Goal: Check status: Check status

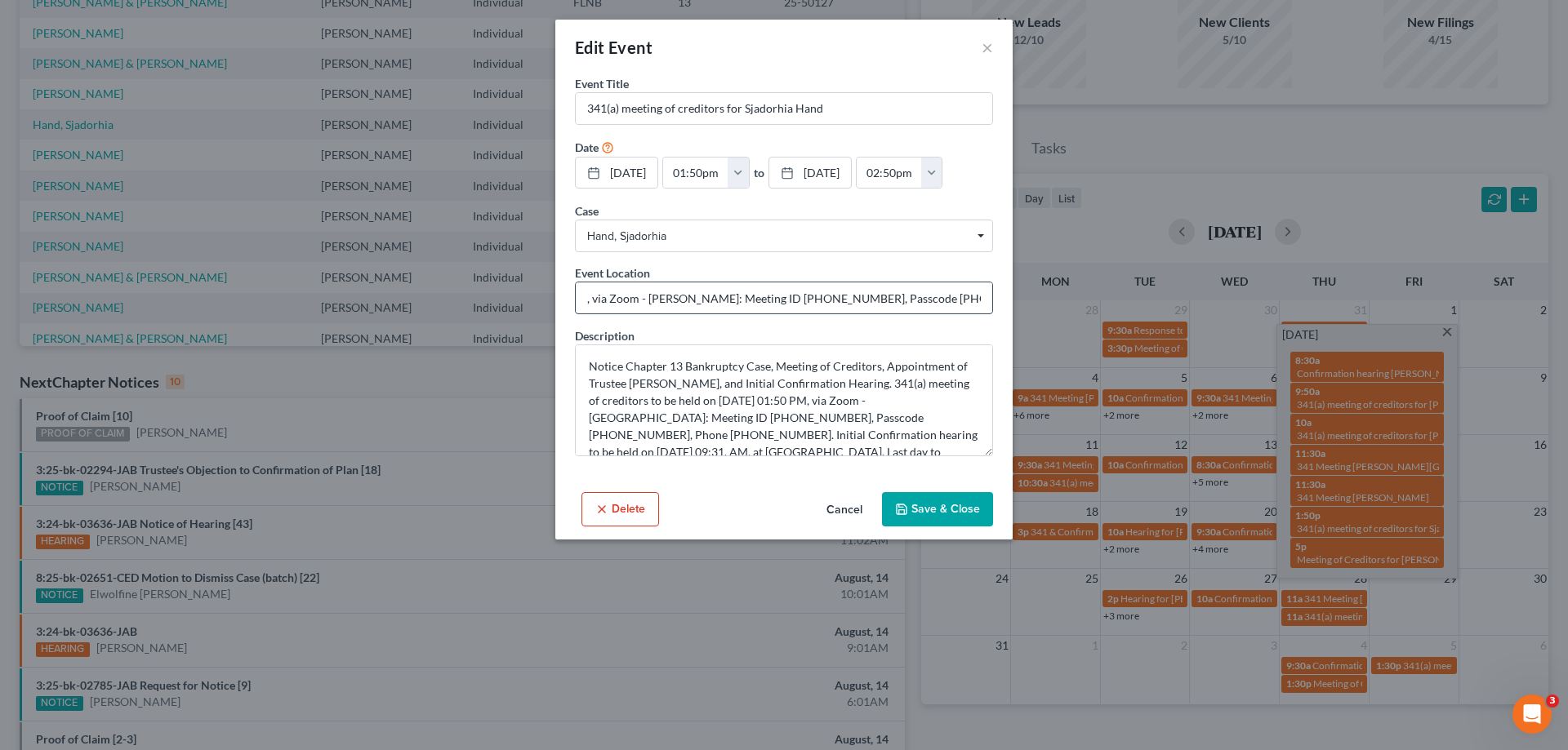
drag, startPoint x: 747, startPoint y: 300, endPoint x: 816, endPoint y: 296, distance: 69.1
click at [816, 296] on input ", via Zoom - [PERSON_NAME]: Meeting ID [PHONE_NUMBER], Passcode [PHONE_NUMBER],…" at bounding box center [784, 298] width 416 height 31
drag, startPoint x: 874, startPoint y: 296, endPoint x: 937, endPoint y: 301, distance: 63.2
click at [937, 301] on input ", via Zoom - Duncan: Meeting ID 461 878 8967, Passcode 5616581884, Phone 1 850 …" at bounding box center [784, 298] width 416 height 31
click at [845, 506] on button "Cancel" at bounding box center [845, 510] width 62 height 33
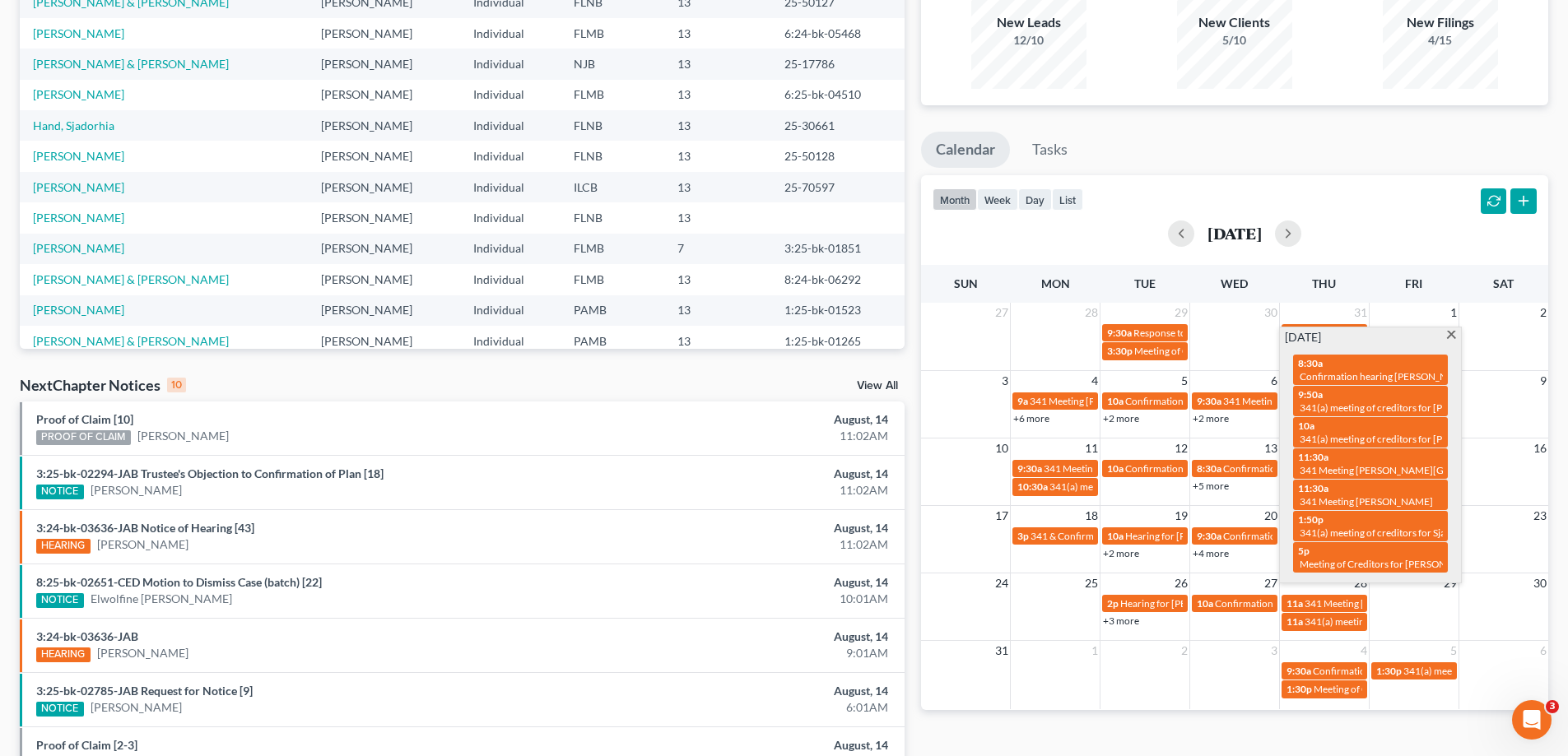
click at [1249, 716] on div "Monthly Progress Bankruptcy Bankruptcy August 2025 July 2025 June 2025 May 2025…" at bounding box center [1234, 445] width 644 height 1048
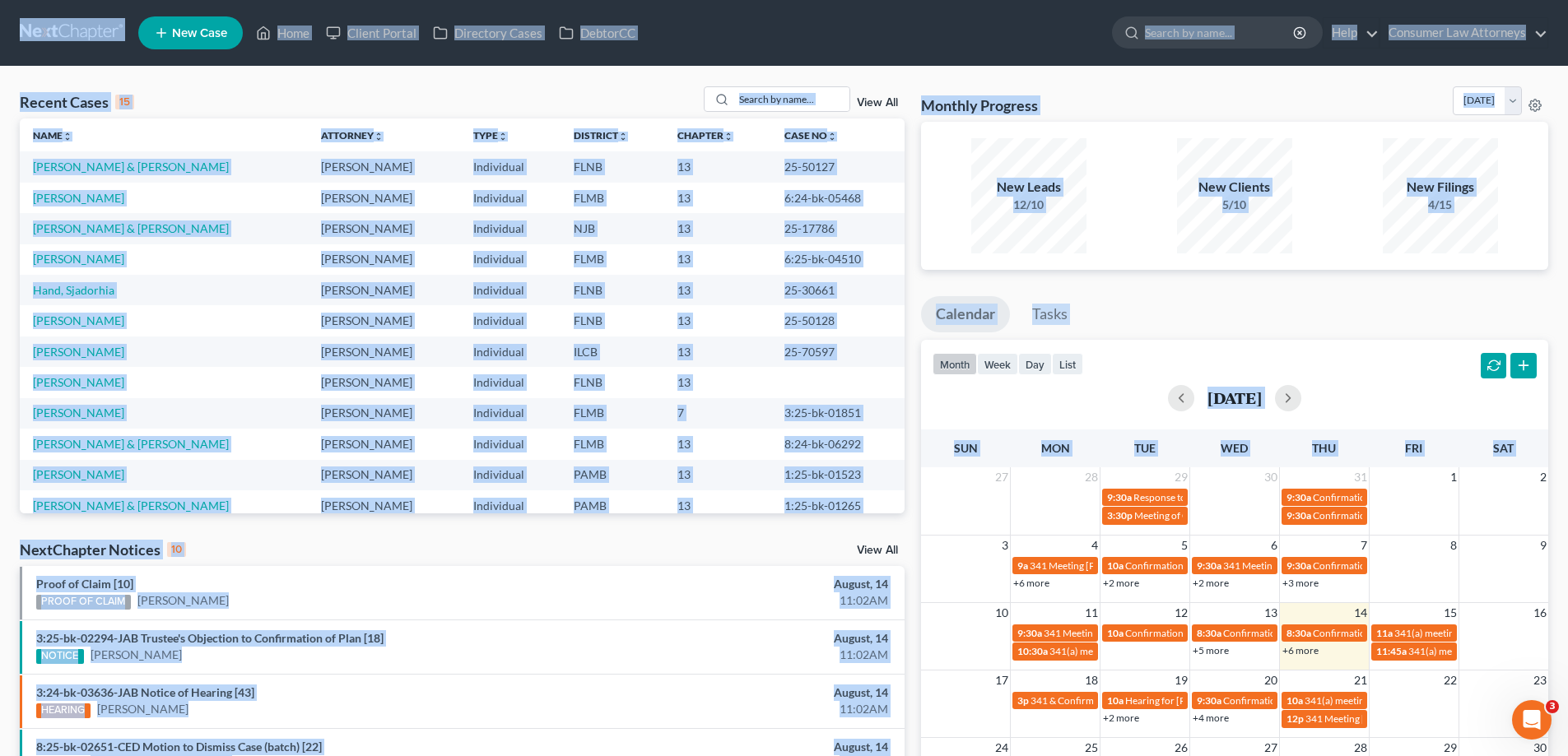
drag, startPoint x: 927, startPoint y: 738, endPoint x: 6, endPoint y: -5, distance: 1183.3
click at [6, 0] on html "Home New Case Client Portal Directory Cases DebtorCC Consumer Law Attorneys yki…" at bounding box center [784, 592] width 1568 height 1184
click at [676, 82] on div "Recent Cases 15 View All Name unfold_more expand_more expand_less Attorney unfo…" at bounding box center [784, 611] width 1568 height 1088
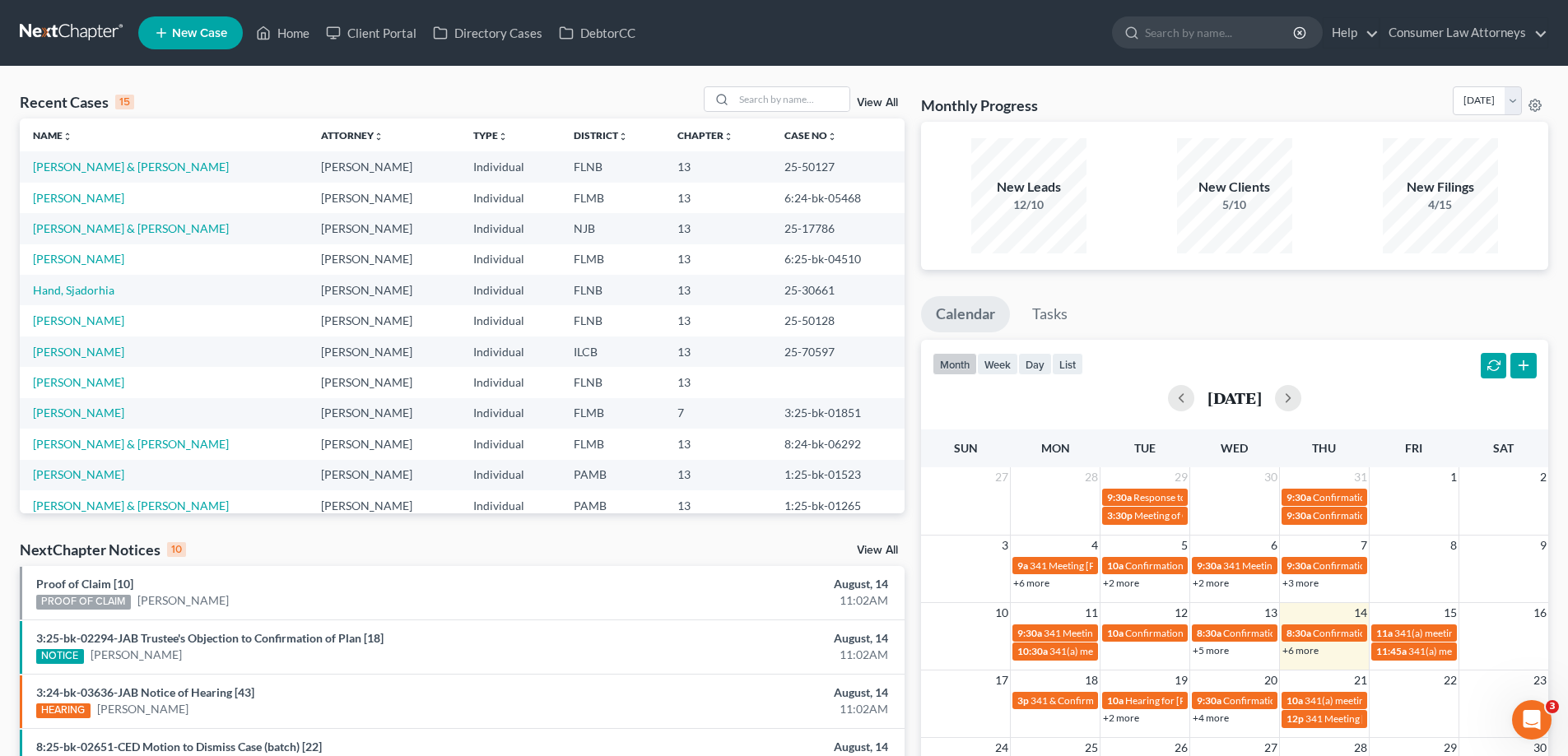
click at [914, 69] on div "Recent Cases 15 View All Name unfold_more expand_more expand_less Attorney unfo…" at bounding box center [784, 611] width 1568 height 1088
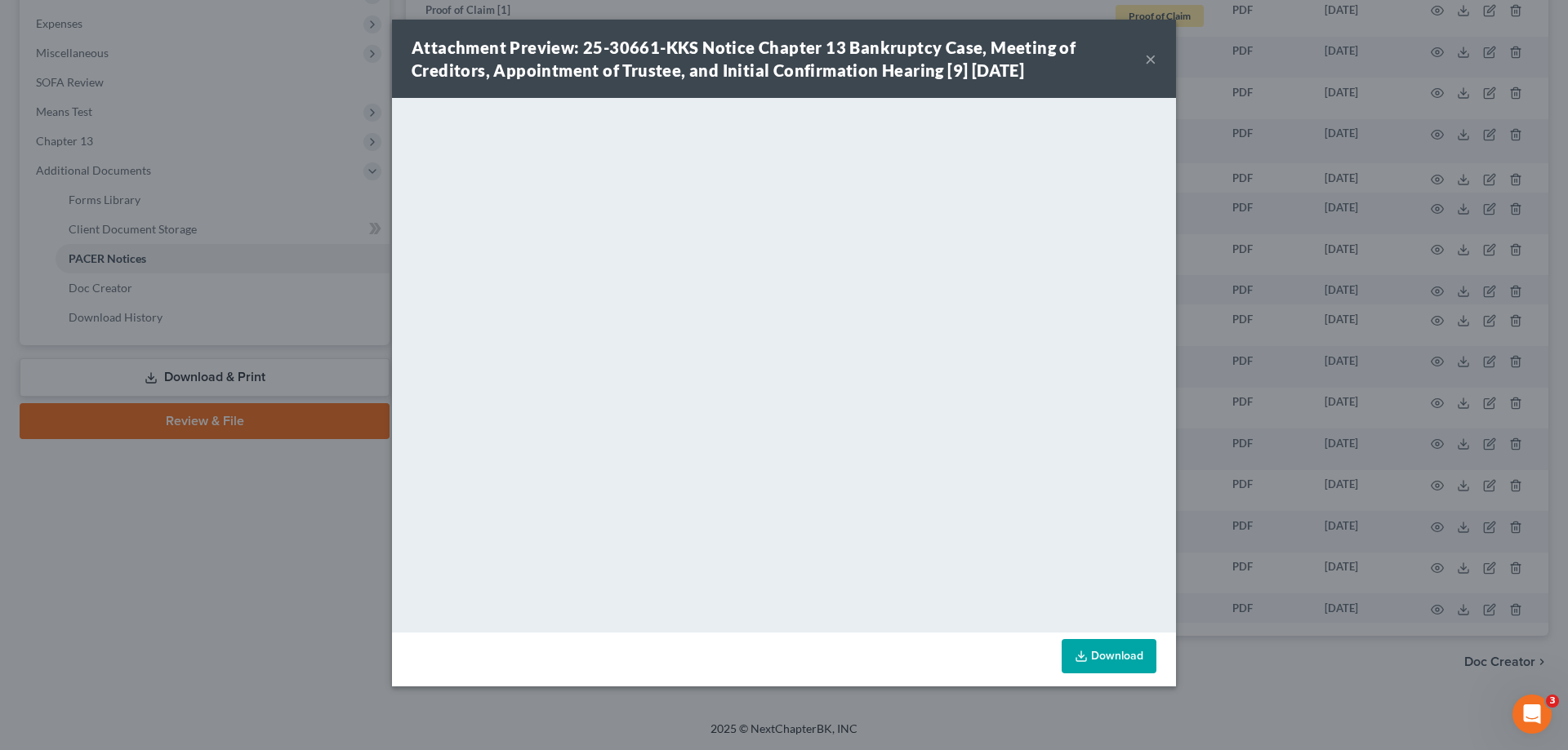
click at [1336, 597] on div "Attachment Preview: 25-30661-KKS Notice Chapter 13 Bankruptcy Case, Meeting of …" at bounding box center [784, 375] width 1568 height 750
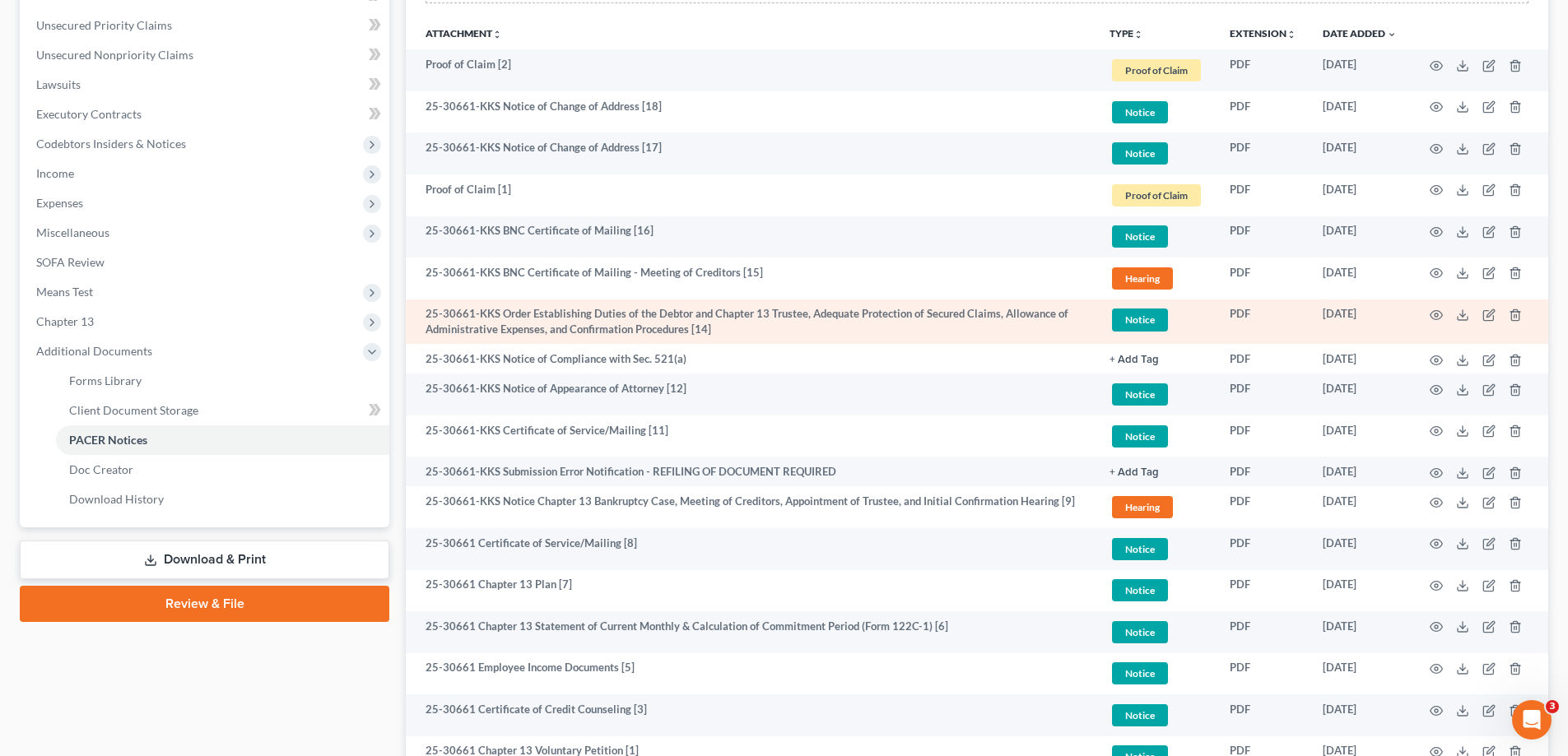
scroll to position [383, 0]
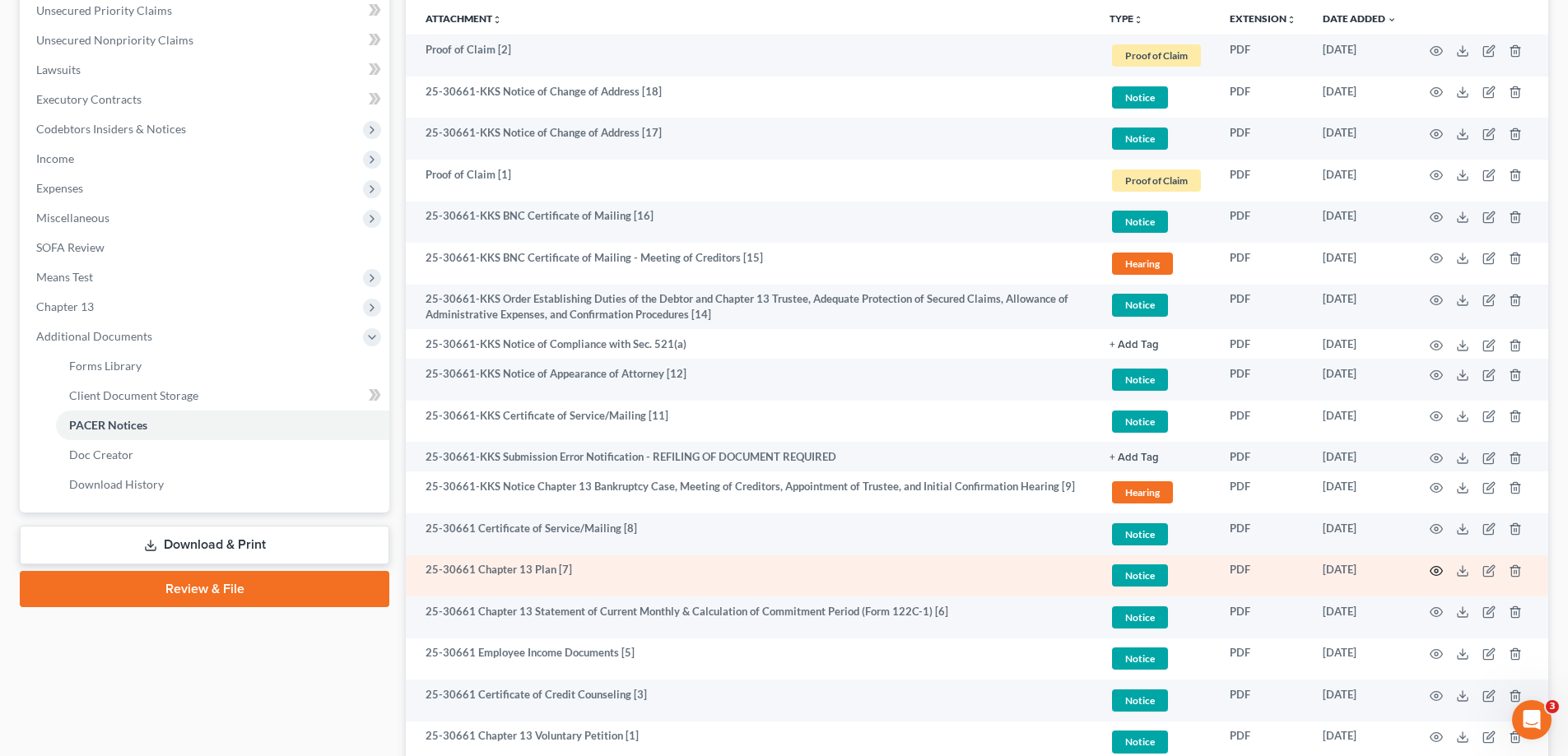
click at [1437, 568] on icon "button" at bounding box center [1435, 570] width 13 height 13
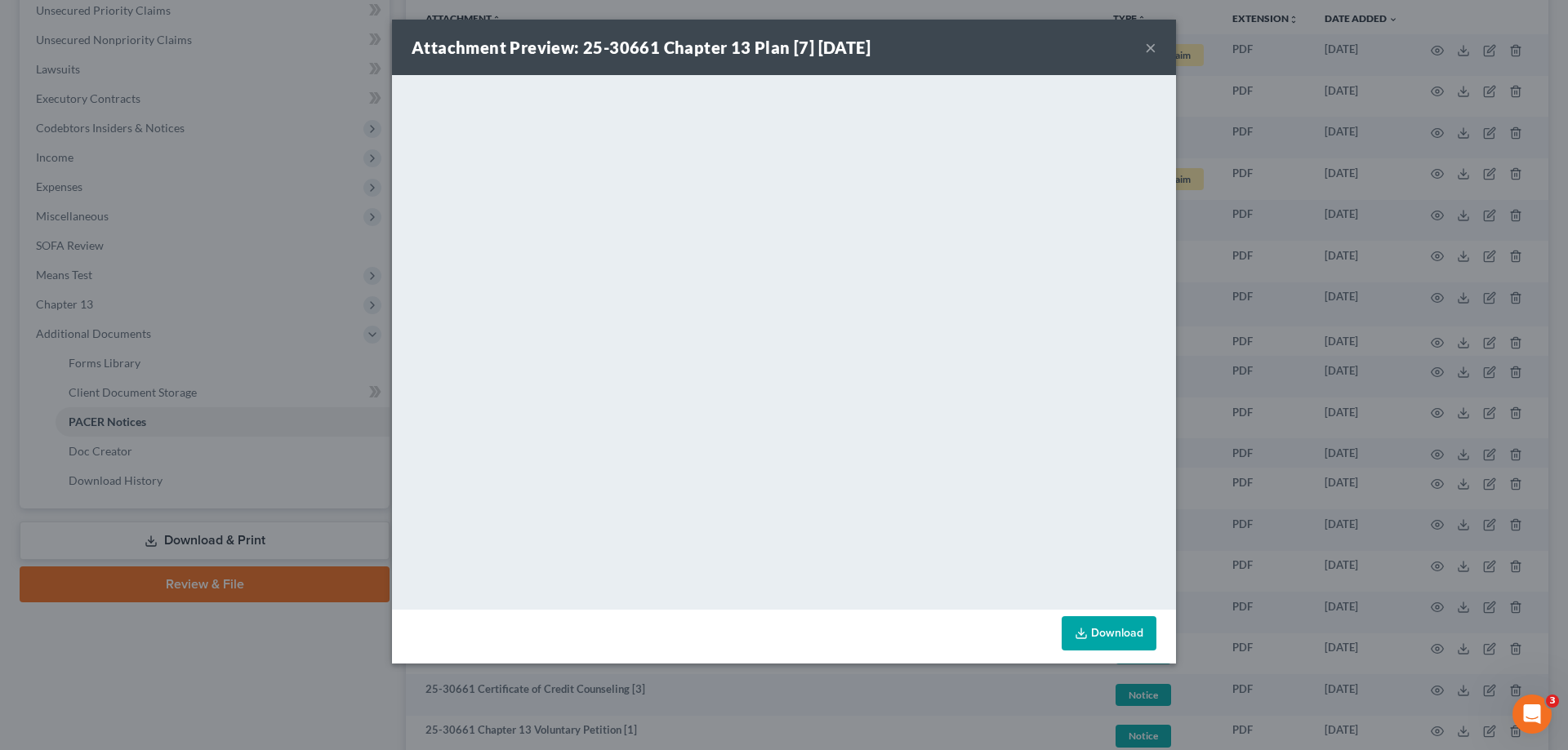
click at [1149, 46] on button "×" at bounding box center [1151, 48] width 12 height 19
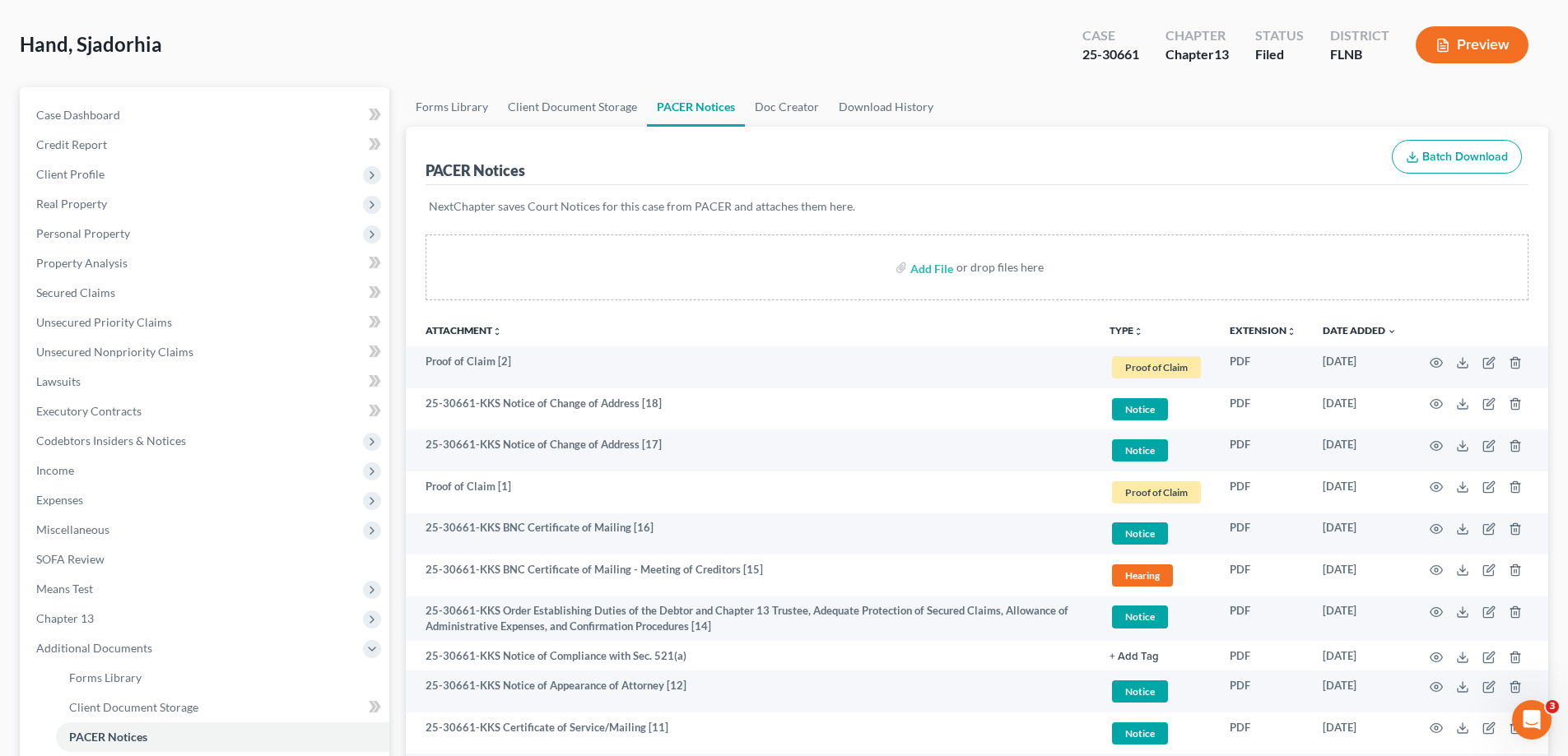
scroll to position [0, 0]
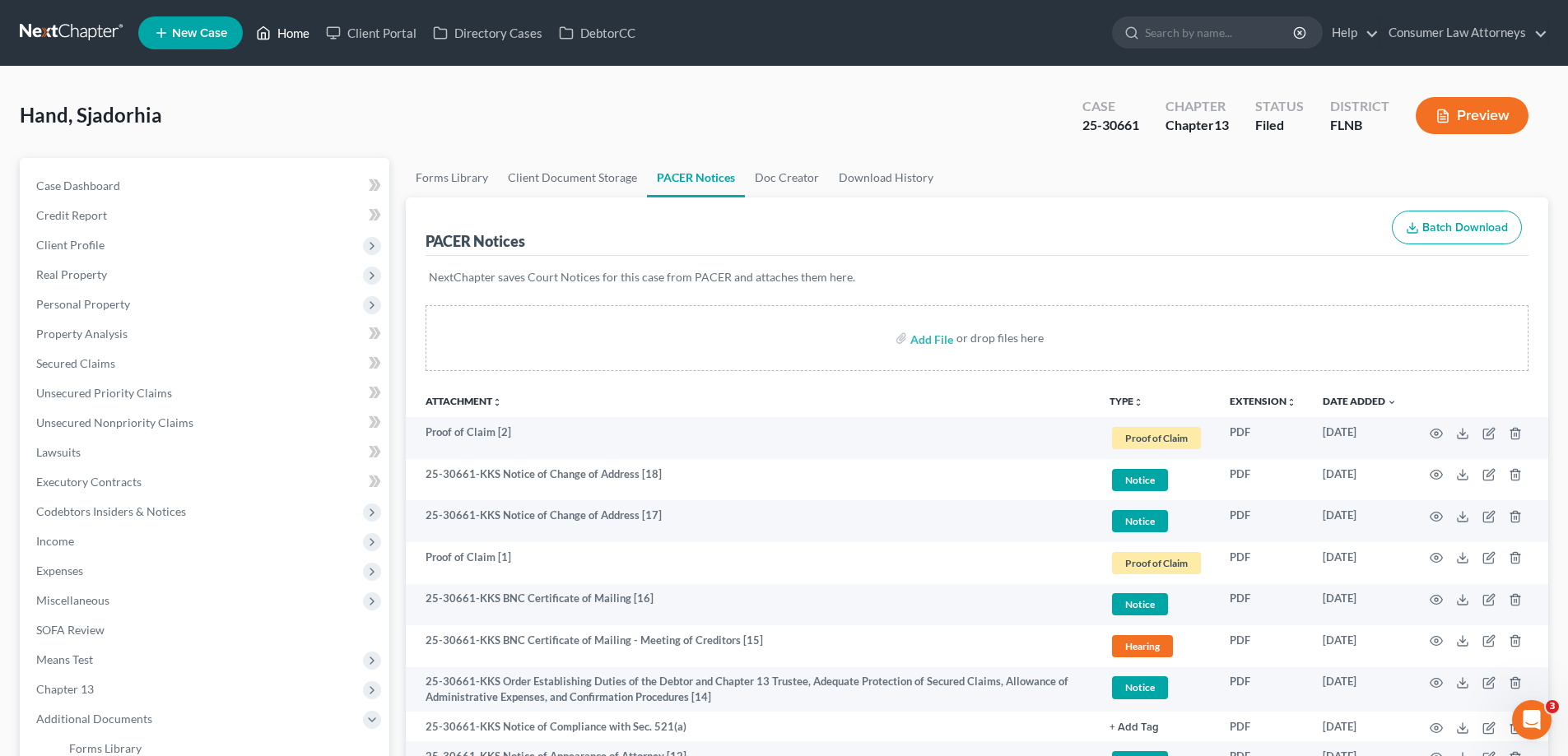
click at [287, 32] on link "Home" at bounding box center [282, 32] width 70 height 29
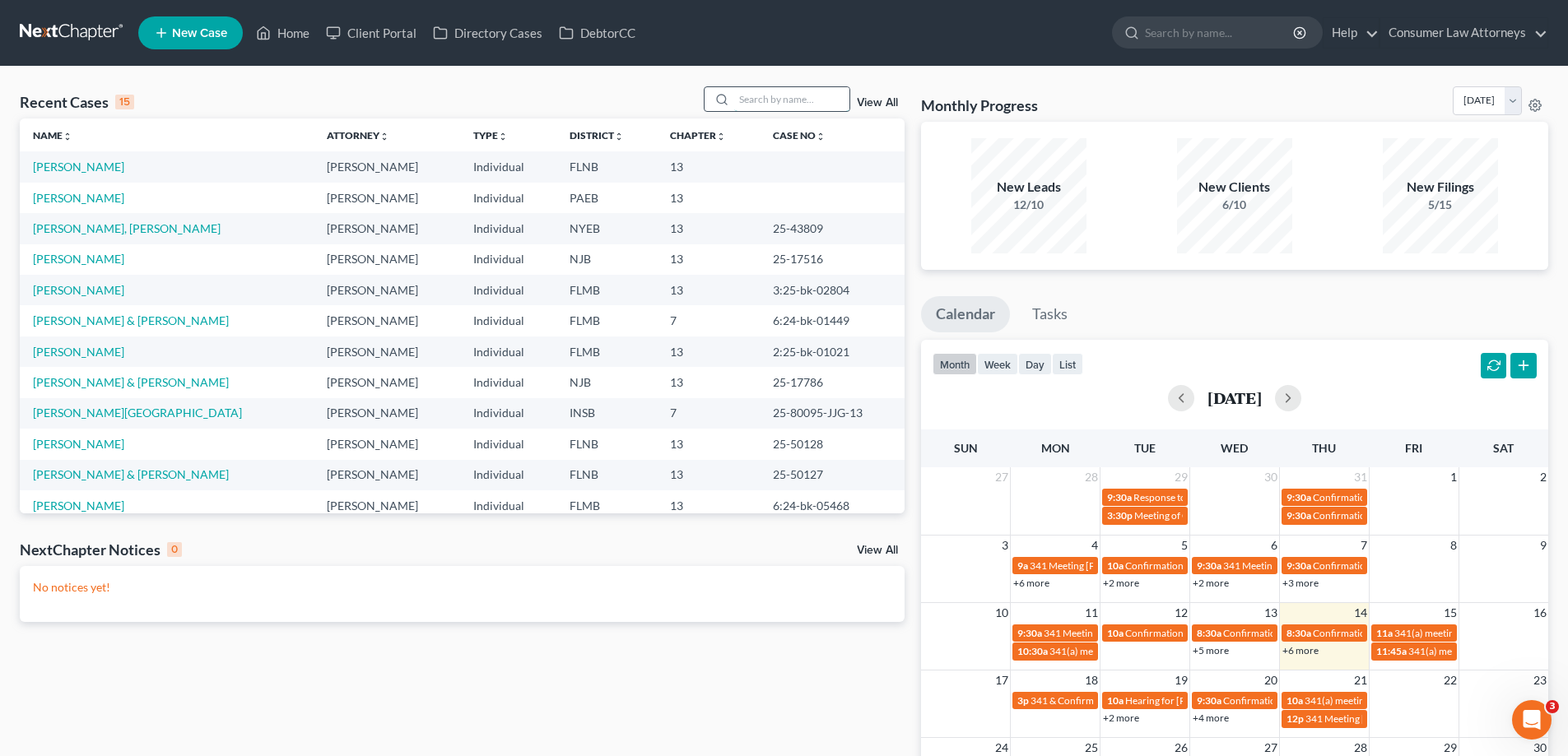
click at [765, 88] on input "search" at bounding box center [791, 99] width 115 height 24
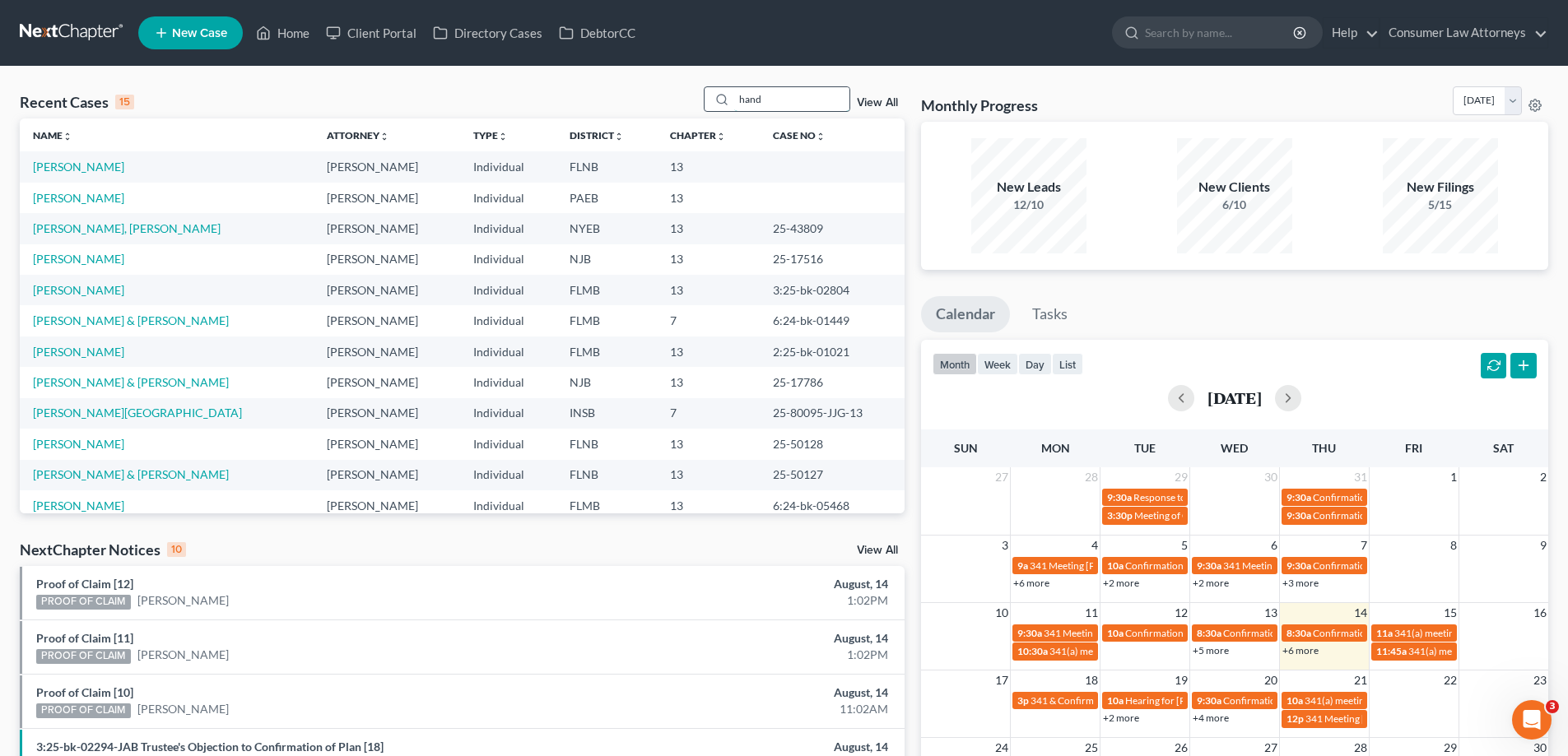
type input "hand"
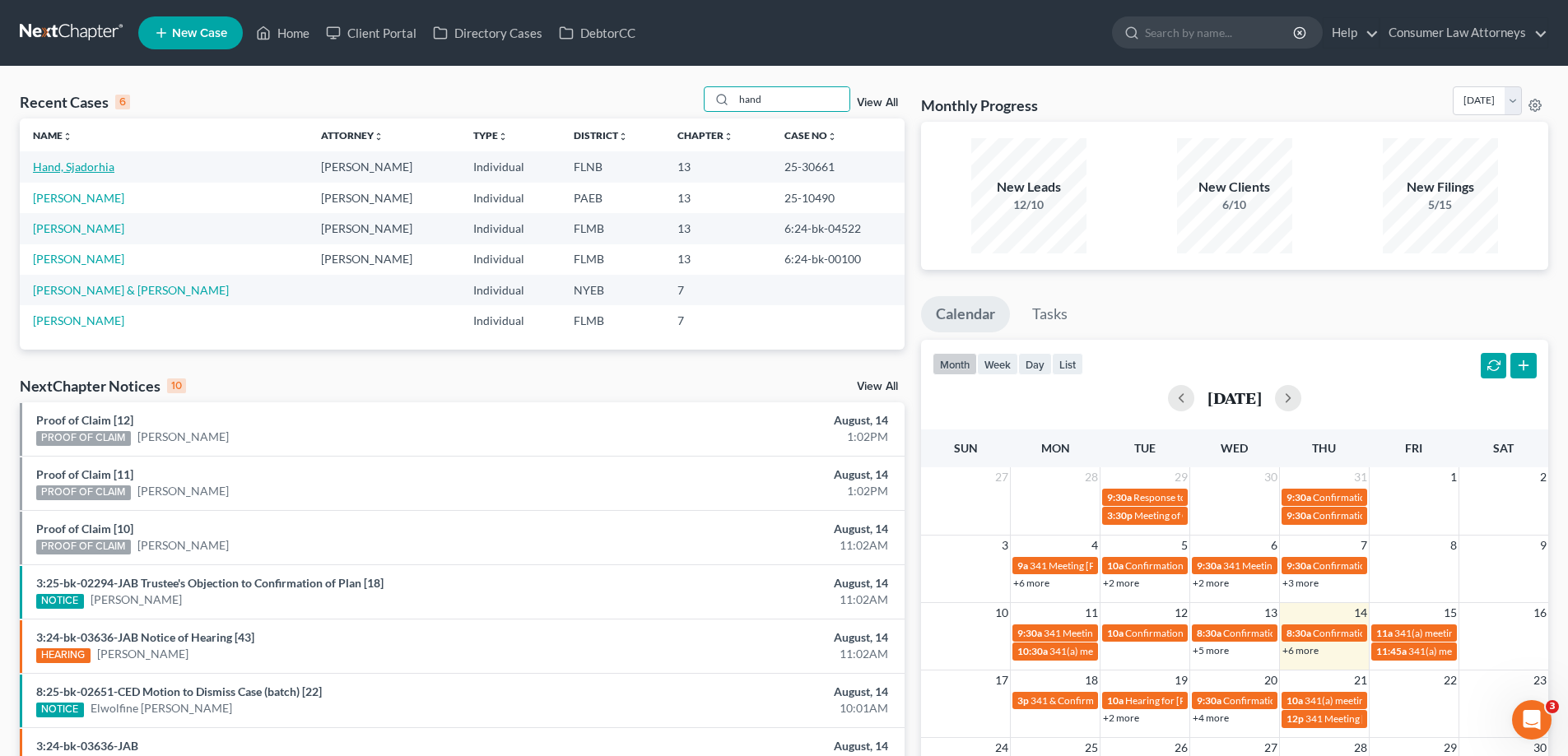
click at [72, 165] on link "Hand, Sjadorhia" at bounding box center [74, 167] width 82 height 14
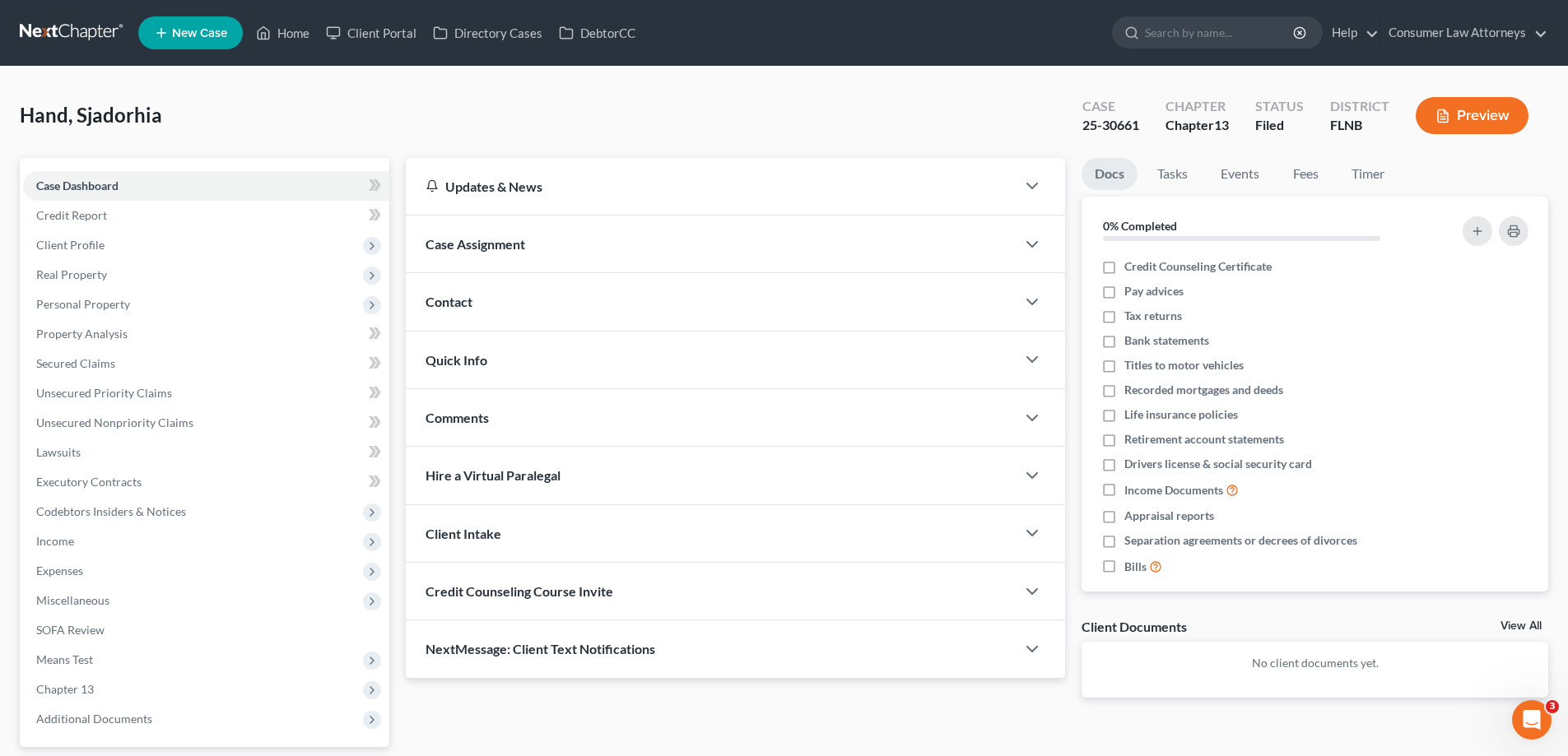
scroll to position [148, 0]
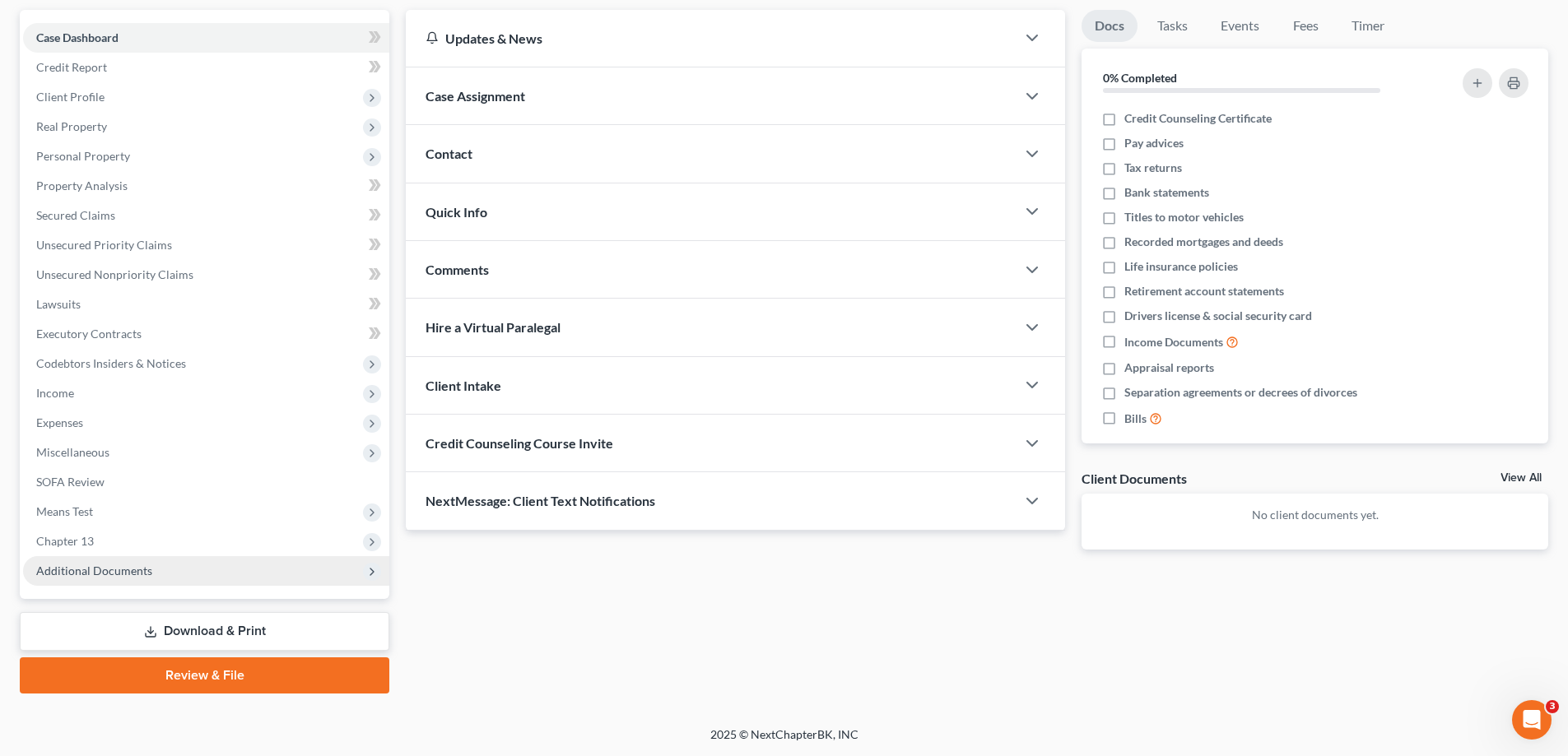
click at [126, 556] on span "Additional Documents" at bounding box center [205, 570] width 366 height 29
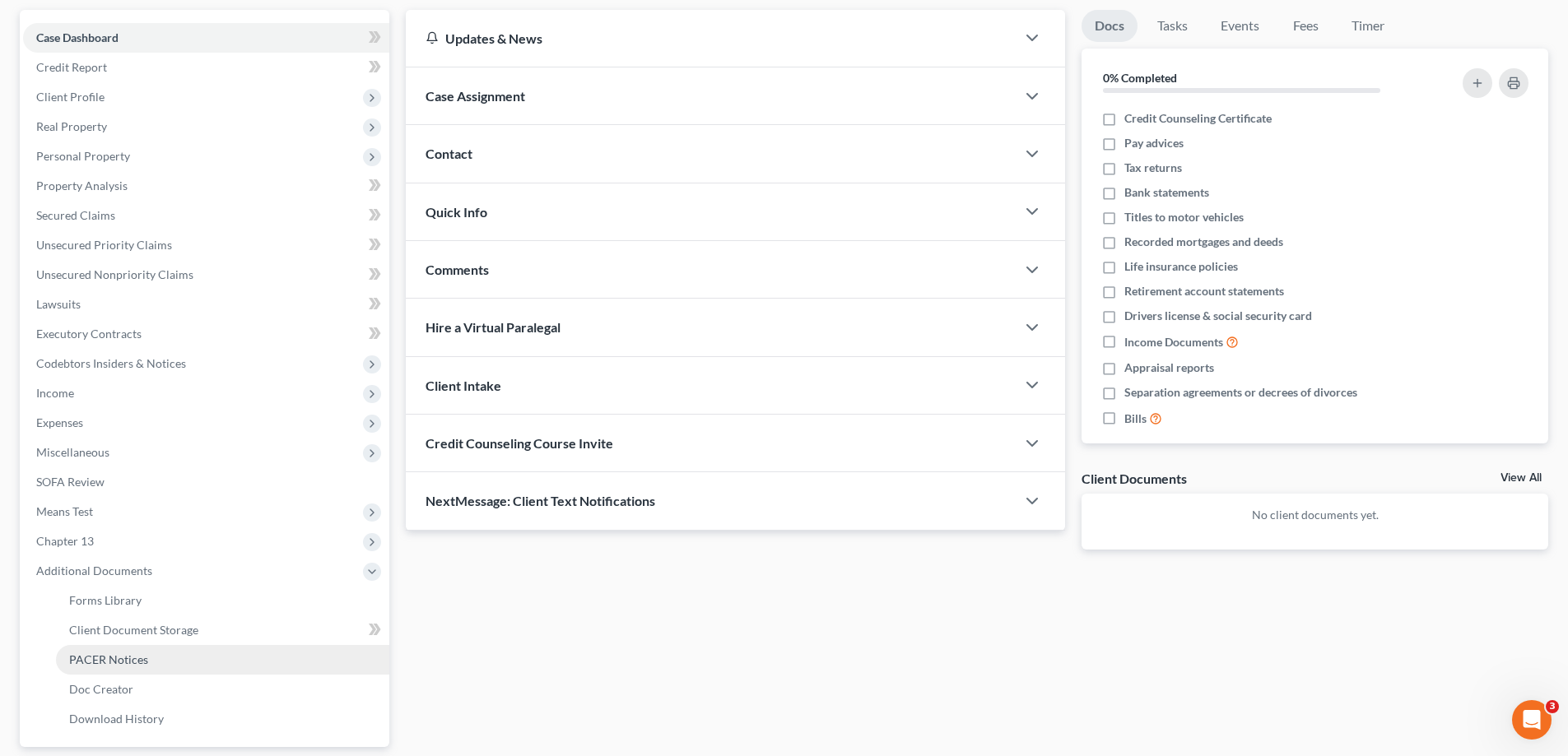
click at [128, 658] on span "PACER Notices" at bounding box center [108, 659] width 79 height 14
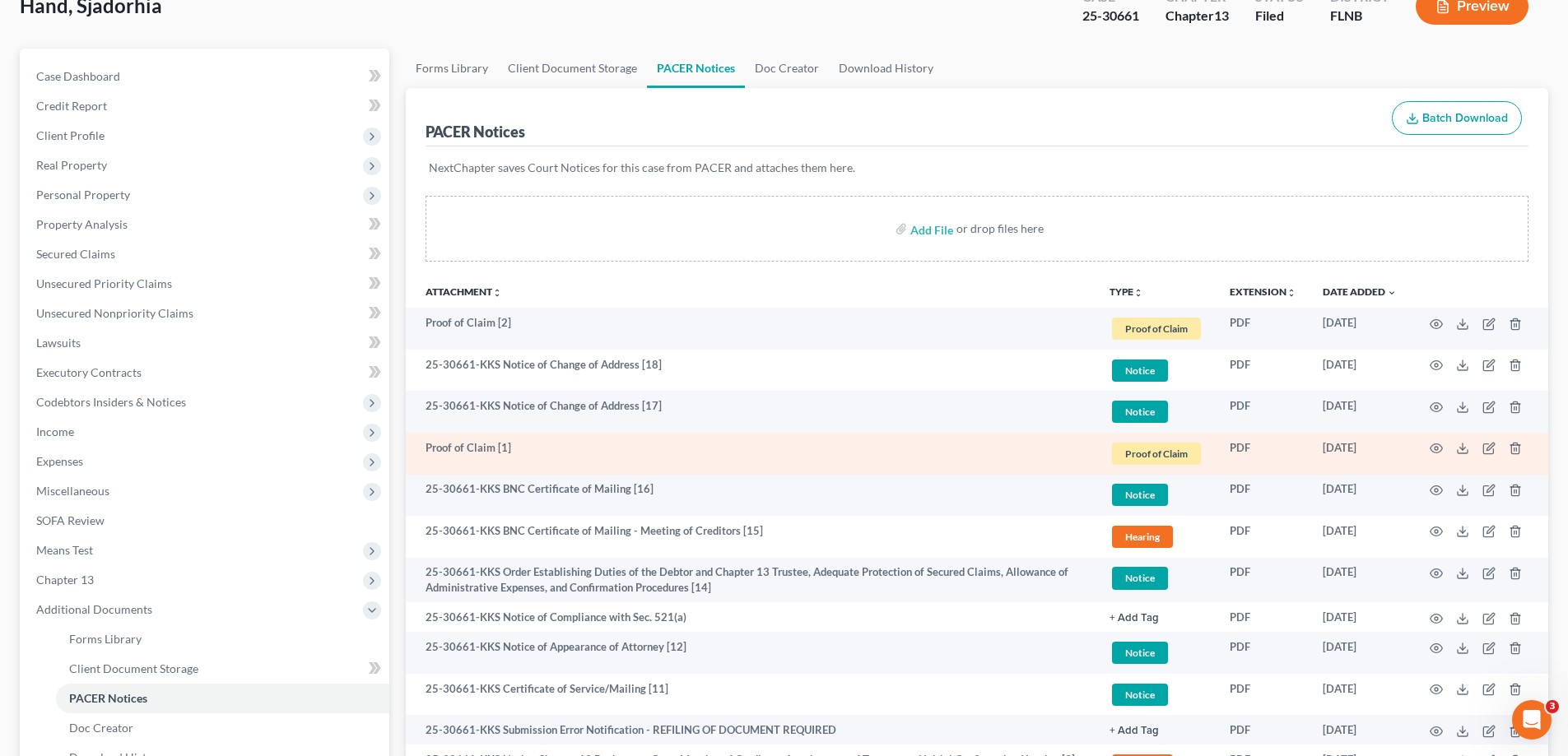
scroll to position [329, 0]
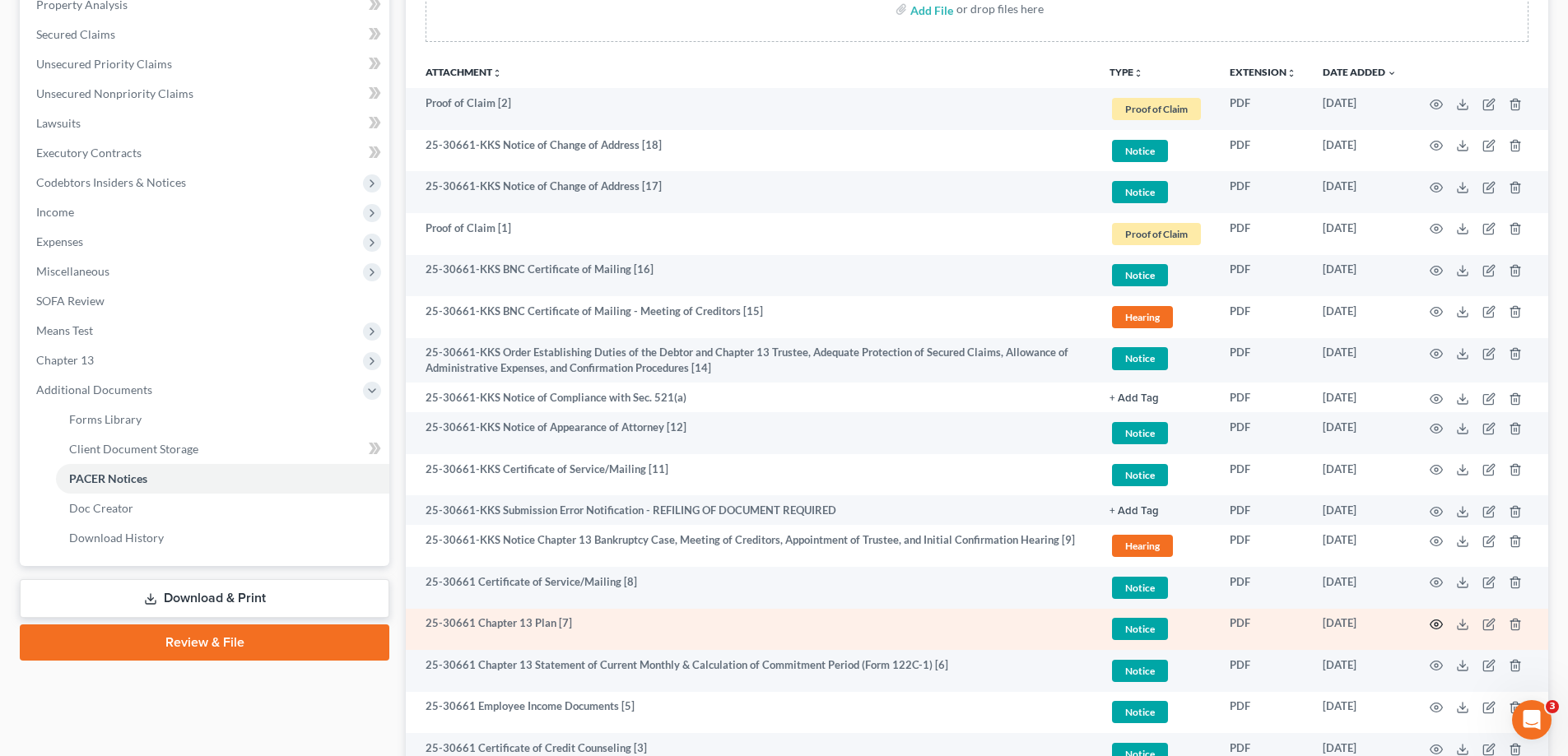
click at [1437, 622] on circle "button" at bounding box center [1435, 623] width 3 height 3
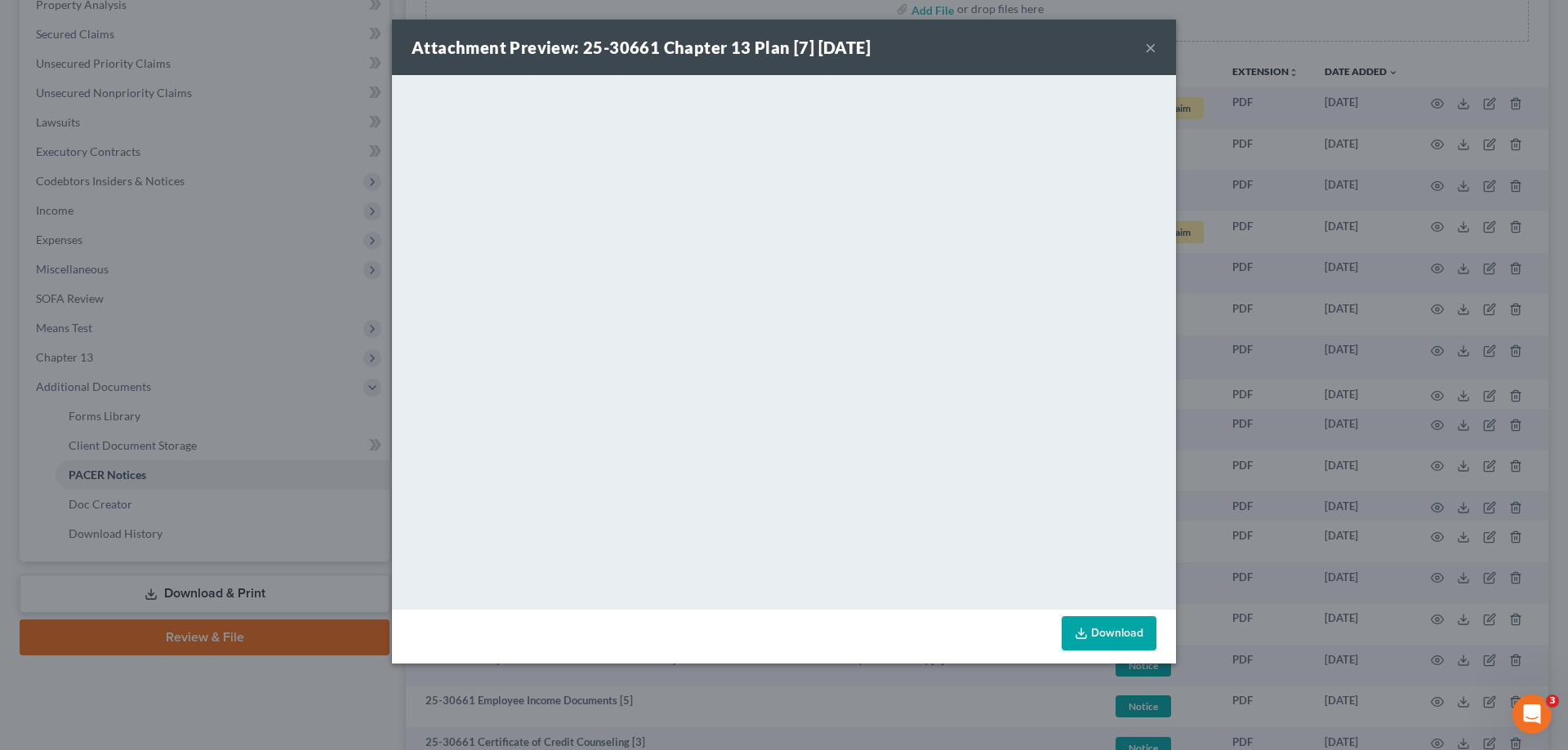
click at [1269, 362] on div "Attachment Preview: 25-30661 Chapter 13 Plan [7] [DATE] × <object ng-attr-data=…" at bounding box center [784, 375] width 1568 height 750
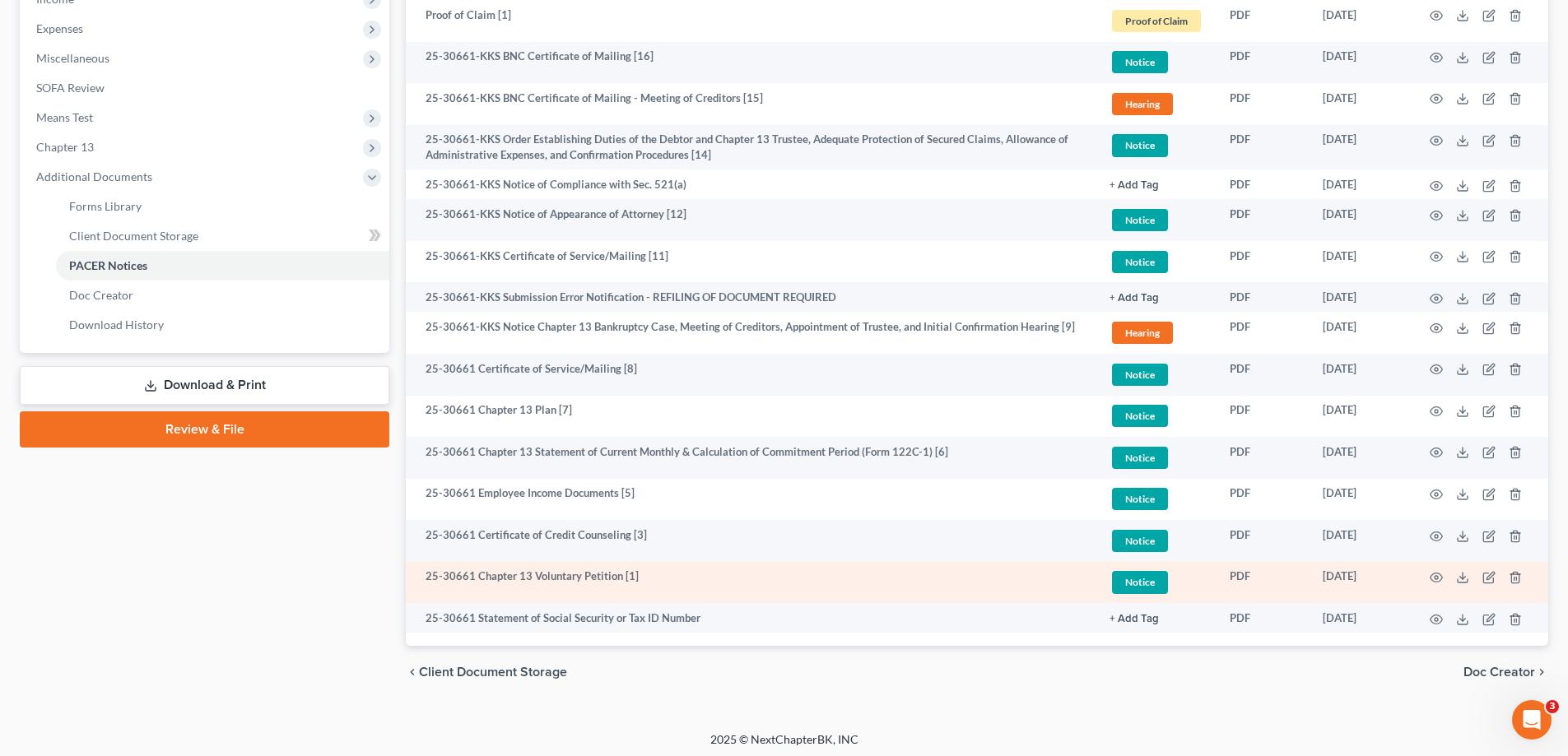
scroll to position [547, 0]
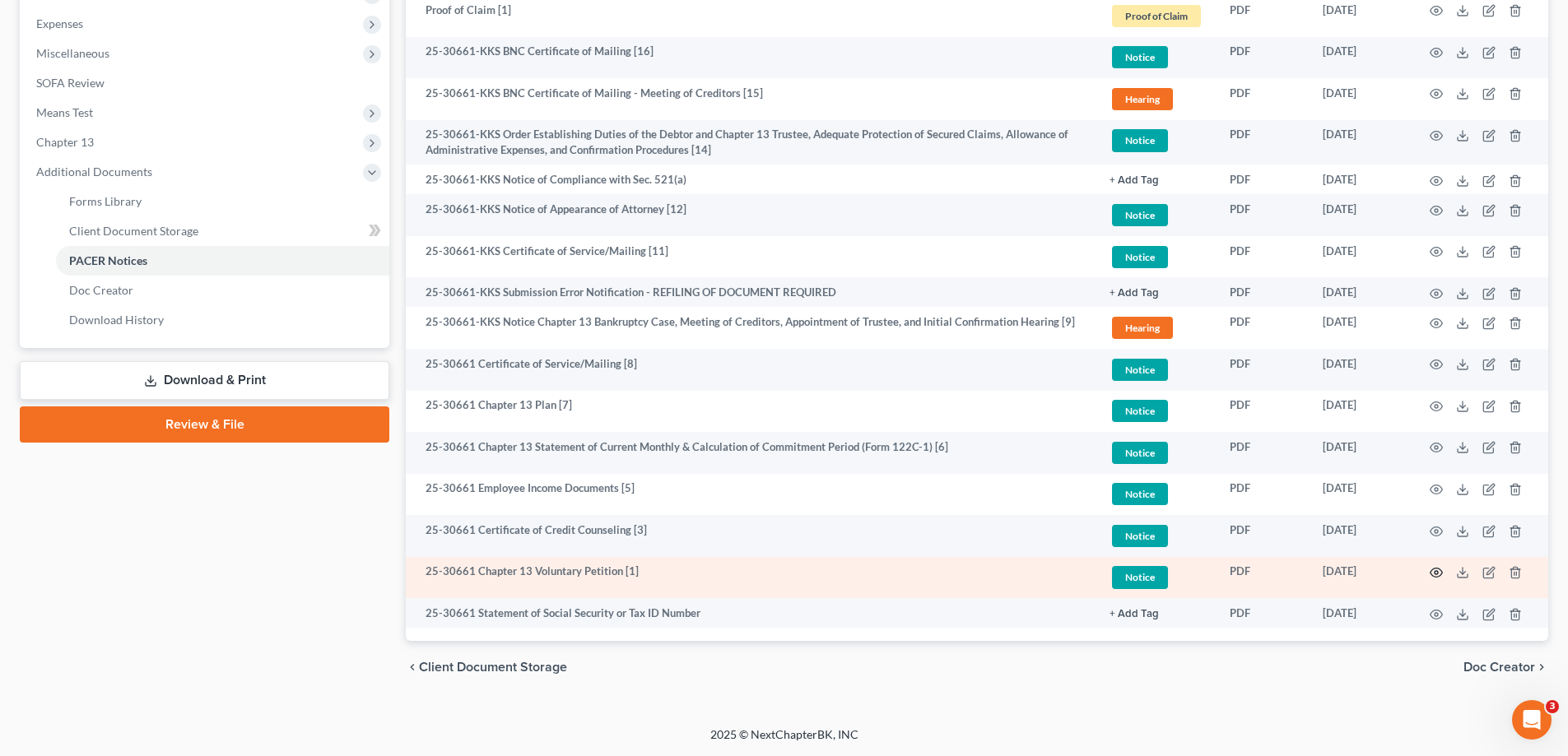
click at [1432, 569] on icon "button" at bounding box center [1436, 572] width 13 height 9
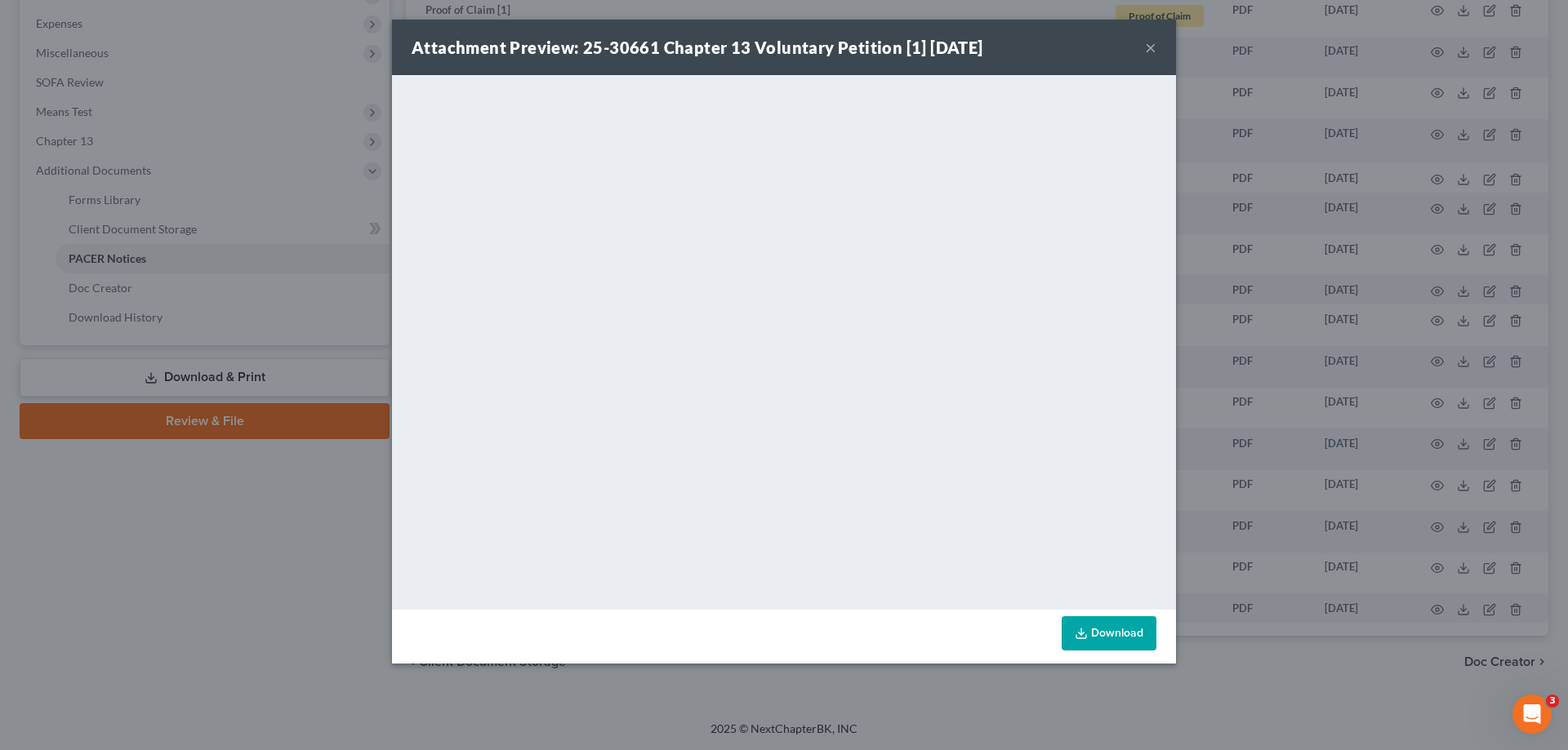
click at [1227, 712] on div "Attachment Preview: 25-30661 Chapter 13 Voluntary Petition [1] [DATE] × <object…" at bounding box center [784, 375] width 1568 height 750
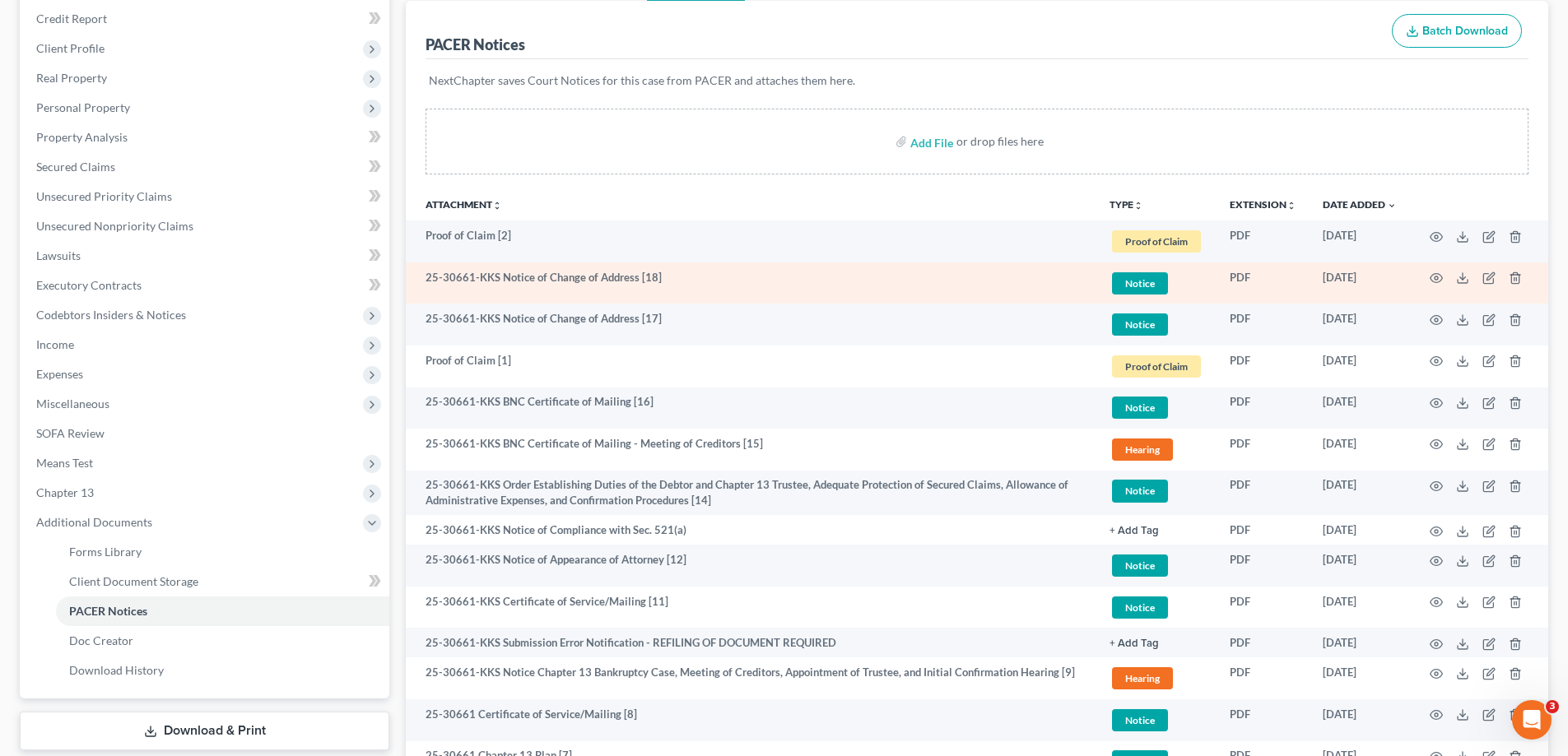
scroll to position [246, 0]
